Goal: Information Seeking & Learning: Learn about a topic

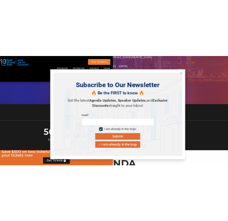
scroll to position [207, 0]
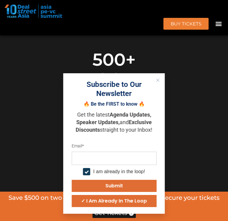
click at [158, 82] on button "Close" at bounding box center [158, 80] width 8 height 8
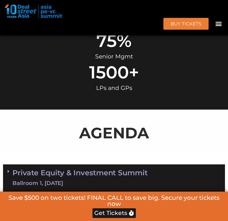
scroll to position [389, 0]
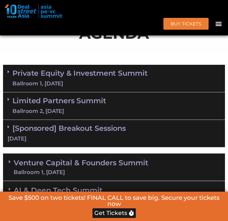
click at [85, 88] on link "Private Equity & Investment Summit Ballroom 1, [DATE]" at bounding box center [79, 78] width 135 height 18
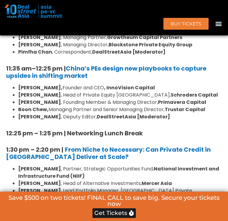
scroll to position [661, 0]
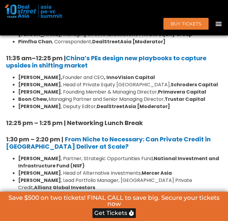
click at [38, 110] on strong "[PERSON_NAME]" at bounding box center [39, 106] width 43 height 7
click at [84, 110] on li "Eudora Wang , Deputy Editor, DealStreetAsia [Moderator]" at bounding box center [120, 106] width 204 height 7
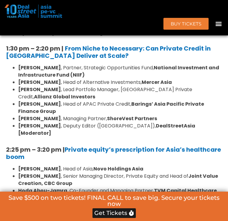
scroll to position [783, 0]
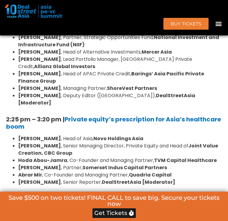
click at [72, 56] on li "Johnny Adji , Head of Alternative Investments, Mercer Asia" at bounding box center [120, 51] width 204 height 7
click at [128, 70] on li "Sumit Bhandari , Lead Portfolio Manager, Asia Private Credit, Allianz Global In…" at bounding box center [120, 63] width 204 height 15
click at [45, 63] on strong "[PERSON_NAME]" at bounding box center [39, 59] width 43 height 7
click at [78, 70] on li "Sumit Bhandari , Lead Portfolio Manager, Asia Private Credit, Allianz Global In…" at bounding box center [120, 63] width 204 height 15
click at [153, 70] on li "Sumit Bhandari , Lead Portfolio Manager, Asia Private Credit, Allianz Global In…" at bounding box center [120, 63] width 204 height 15
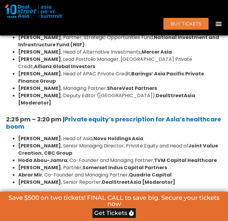
click at [95, 70] on strong "Allianz Global Investors" at bounding box center [64, 66] width 61 height 7
click at [61, 85] on li "Justin Hooley , Head of APAC Private Credit, Barings’ Asia Pacific Private Fina…" at bounding box center [120, 77] width 204 height 15
drag, startPoint x: 95, startPoint y: 98, endPoint x: 104, endPoint y: 96, distance: 9.0
click at [95, 85] on li "Justin Hooley , Head of APAC Private Credit, Barings’ Asia Pacific Private Fina…" at bounding box center [120, 77] width 204 height 15
click at [164, 85] on strong "Barings’ Asia Pacific Private Finance Group" at bounding box center [111, 77] width 186 height 14
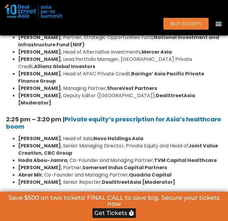
click at [59, 92] on strong "[PERSON_NAME]" at bounding box center [39, 88] width 43 height 7
click at [79, 92] on li "Benjamin Fanger , Managing Partner, ShoreVest Partners" at bounding box center [120, 88] width 204 height 7
click at [128, 85] on li "Justin Hooley , Head of APAC Private Credit, Barings’ Asia Pacific Private Fina…" at bounding box center [120, 77] width 204 height 15
click at [53, 107] on li "Ngoc Nguyen , Deputy Editor (Vietnam), DealStreetAsia [Moderator]" at bounding box center [120, 99] width 204 height 15
click at [75, 107] on li "Ngoc Nguyen , Deputy Editor (Vietnam), DealStreetAsia [Moderator]" at bounding box center [120, 99] width 204 height 15
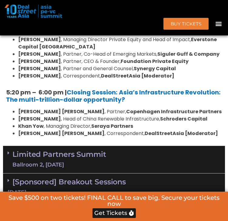
scroll to position [1085, 0]
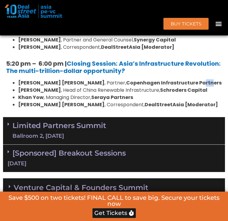
drag, startPoint x: 168, startPoint y: 92, endPoint x: 174, endPoint y: 95, distance: 6.5
drag, startPoint x: 2, startPoint y: 142, endPoint x: 165, endPoint y: 117, distance: 165.5
click at [165, 101] on li "Khan Yow , Managing Director, Seraya Partners" at bounding box center [120, 97] width 204 height 7
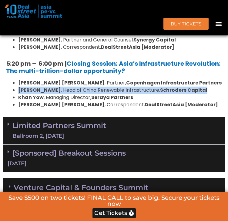
drag, startPoint x: 21, startPoint y: 109, endPoint x: 193, endPoint y: 108, distance: 172.6
click at [193, 94] on li "Yuyu Peng , Head of China Renewable Infrastructure, Schroders Capital" at bounding box center [120, 90] width 204 height 7
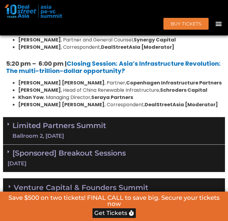
click at [144, 108] on strong "DealStreetAsia [Moderator]" at bounding box center [180, 104] width 73 height 7
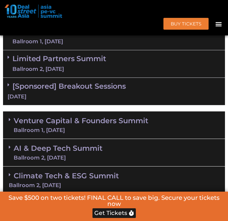
scroll to position [490, 0]
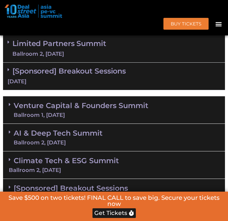
click at [86, 30] on div "Ballroom 1, [DATE]" at bounding box center [79, 27] width 135 height 8
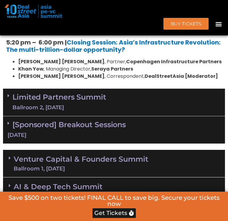
scroll to position [1157, 0]
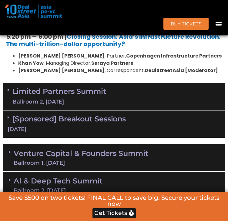
click at [88, 106] on link "Limited Partners [GEOGRAPHIC_DATA] 2, [DATE]" at bounding box center [59, 97] width 94 height 18
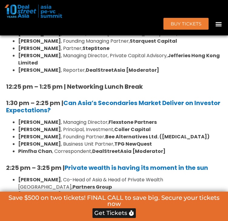
scroll to position [1369, 0]
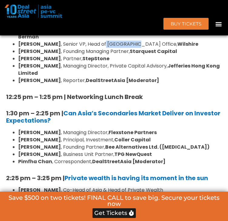
drag, startPoint x: 89, startPoint y: 64, endPoint x: 119, endPoint y: 64, distance: 30.3
click at [119, 48] on li "[PERSON_NAME] , Senior VP, Head of [GEOGRAPHIC_DATA] Office, [GEOGRAPHIC_DATA]" at bounding box center [120, 44] width 204 height 7
click at [139, 62] on li "[PERSON_NAME] , Partner, StepStone" at bounding box center [120, 58] width 204 height 7
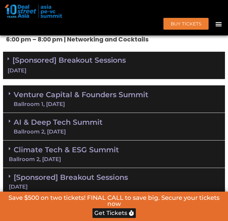
scroll to position [1793, 0]
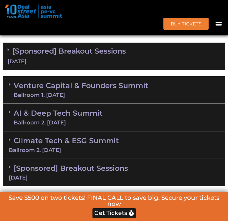
click at [128, 92] on div "Ballroom 1, [DATE]" at bounding box center [81, 94] width 134 height 5
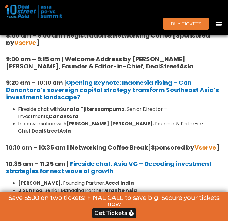
scroll to position [1884, 0]
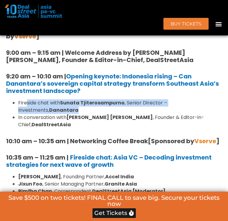
drag, startPoint x: 63, startPoint y: 101, endPoint x: 32, endPoint y: 96, distance: 31.6
click at [29, 99] on li "Fireside chat with [PERSON_NAME] , Senior Director – Investments, Danantara" at bounding box center [120, 106] width 204 height 15
click at [59, 101] on li "Fireside chat with [PERSON_NAME] , Senior Director – Investments, Danantara" at bounding box center [120, 106] width 204 height 15
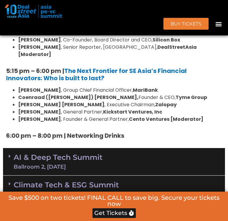
scroll to position [2459, 0]
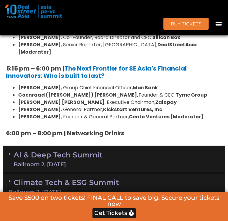
drag, startPoint x: 98, startPoint y: 134, endPoint x: 95, endPoint y: 122, distance: 11.5
click at [98, 162] on div "Ballroom 2, [DATE]" at bounding box center [58, 164] width 89 height 5
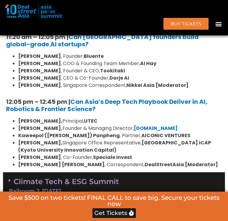
scroll to position [2701, 0]
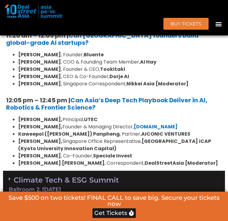
click at [88, 187] on div "Ballroom 2, [DATE]" at bounding box center [114, 189] width 210 height 5
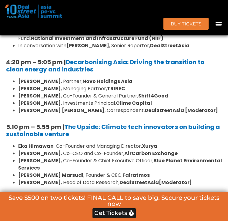
scroll to position [3095, 0]
